Goal: Obtain resource: Download file/media

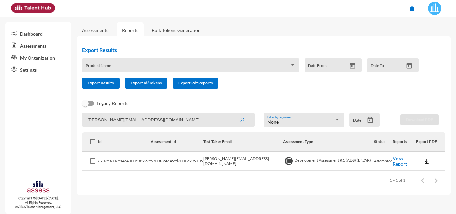
click at [97, 29] on link "Assessments" at bounding box center [95, 30] width 26 height 6
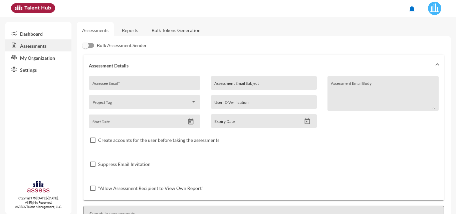
click at [138, 30] on link "Reports" at bounding box center [129, 30] width 27 height 16
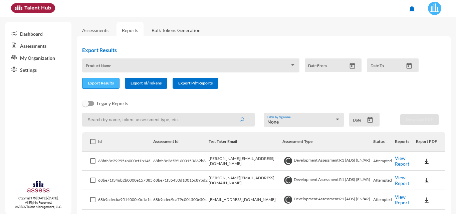
click at [107, 85] on span "Export Results" at bounding box center [101, 82] width 26 height 5
click at [100, 29] on link "Assessments" at bounding box center [95, 30] width 26 height 6
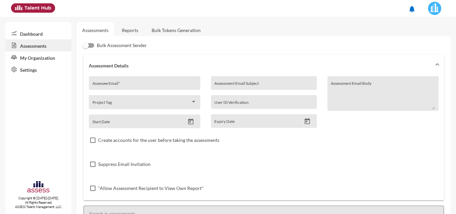
click at [119, 29] on link "Reports" at bounding box center [129, 30] width 27 height 16
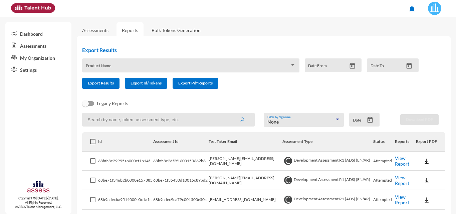
click at [292, 122] on div "None" at bounding box center [300, 121] width 67 height 5
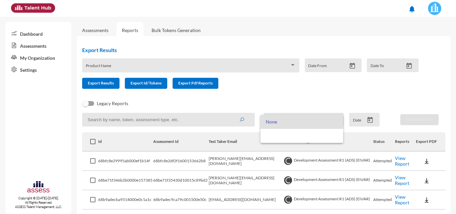
click at [197, 122] on div at bounding box center [228, 107] width 456 height 214
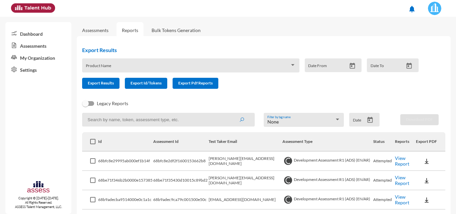
click at [288, 115] on div "None Filter by tag name" at bounding box center [303, 120] width 80 height 14
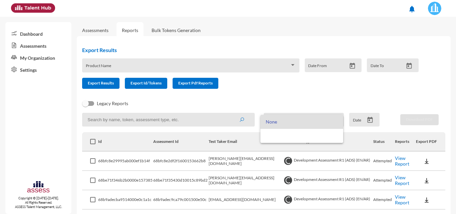
click at [340, 97] on div at bounding box center [228, 107] width 456 height 214
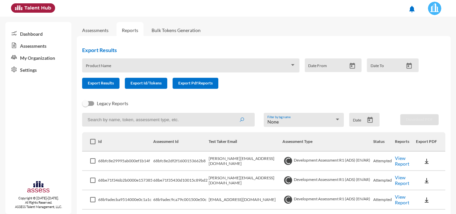
click at [201, 65] on span at bounding box center [188, 67] width 204 height 5
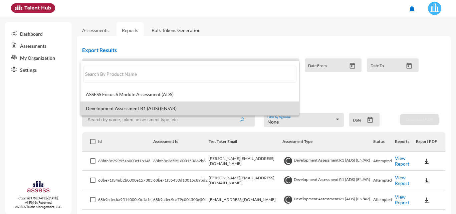
click at [203, 104] on mat-option "Development Assessment R1 (ADS) (EN/AR)" at bounding box center [189, 108] width 218 height 14
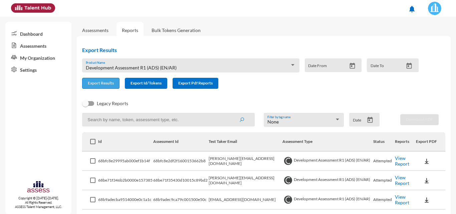
click at [116, 83] on button "Export Results" at bounding box center [100, 83] width 37 height 11
